Goal: Task Accomplishment & Management: Complete application form

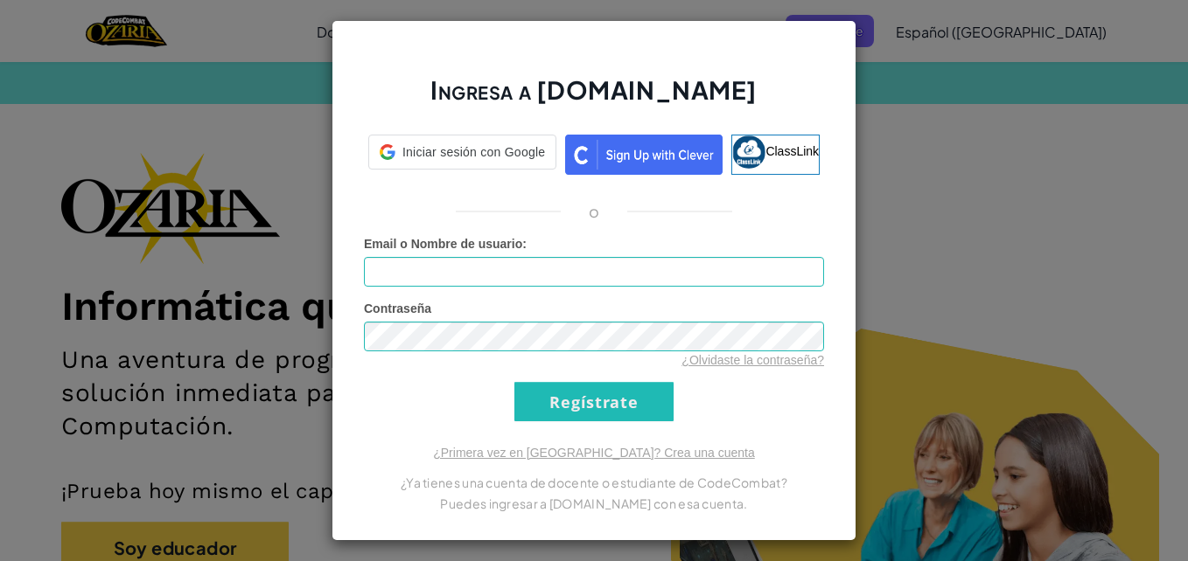
click at [675, 282] on input "Email o Nombre de usuario :" at bounding box center [594, 272] width 460 height 30
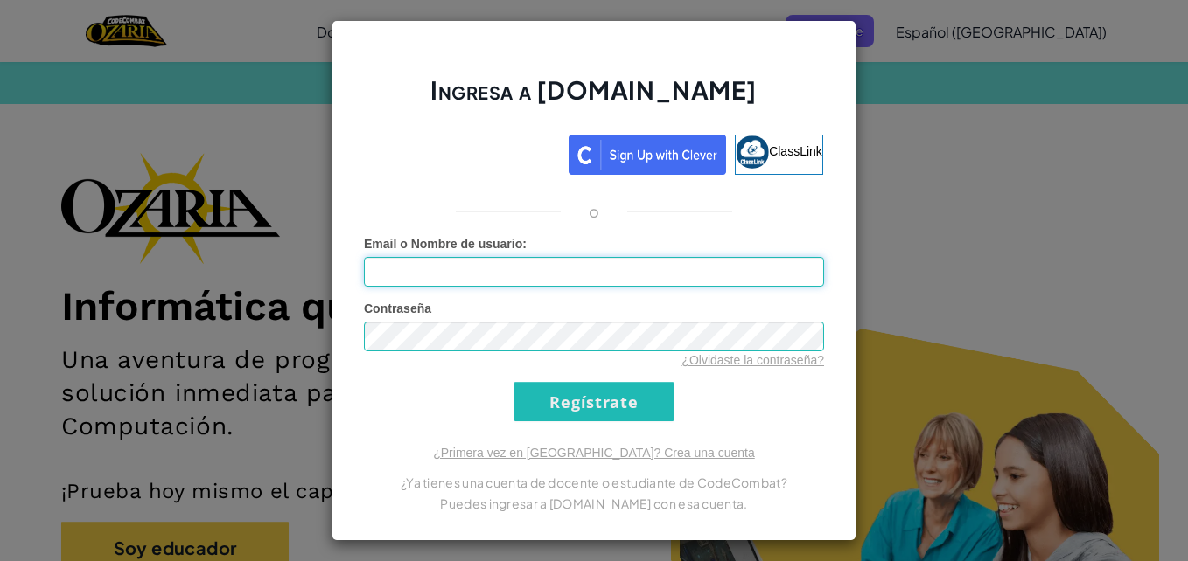
click at [558, 268] on input "Email o Nombre de usuario :" at bounding box center [594, 272] width 460 height 30
type input "[EMAIL_ADDRESS][DOMAIN_NAME]"
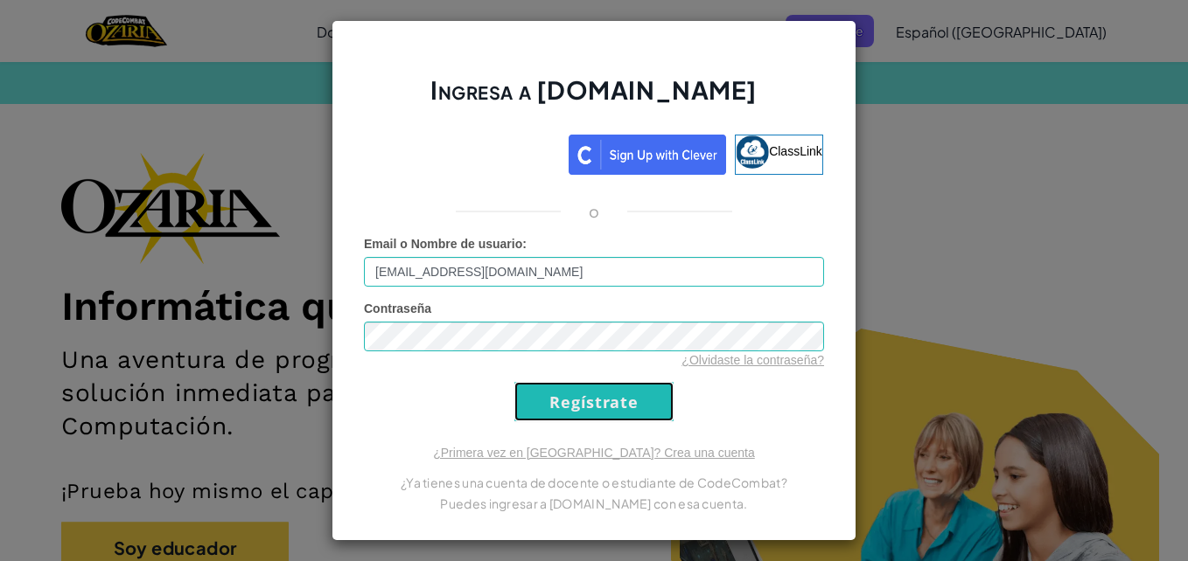
click at [596, 411] on input "Regístrate" at bounding box center [593, 401] width 159 height 39
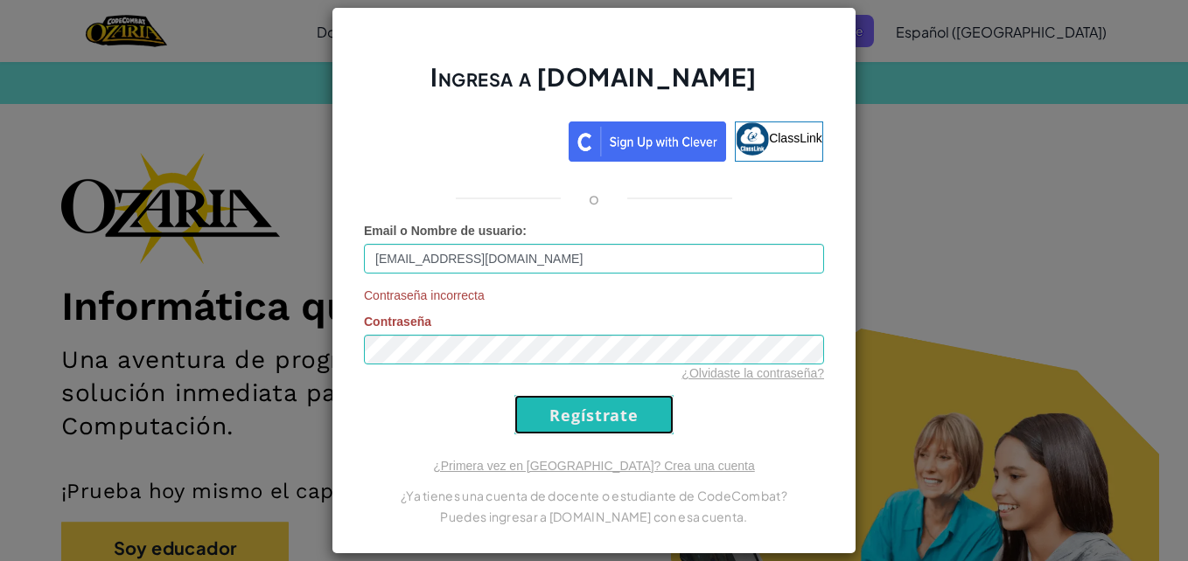
click at [600, 401] on input "Regístrate" at bounding box center [593, 414] width 159 height 39
click at [603, 412] on input "Regístrate" at bounding box center [593, 414] width 159 height 39
click at [591, 417] on input "Regístrate" at bounding box center [593, 414] width 159 height 39
click at [581, 410] on input "Regístrate" at bounding box center [593, 414] width 159 height 39
